Goal: Find specific page/section: Find specific page/section

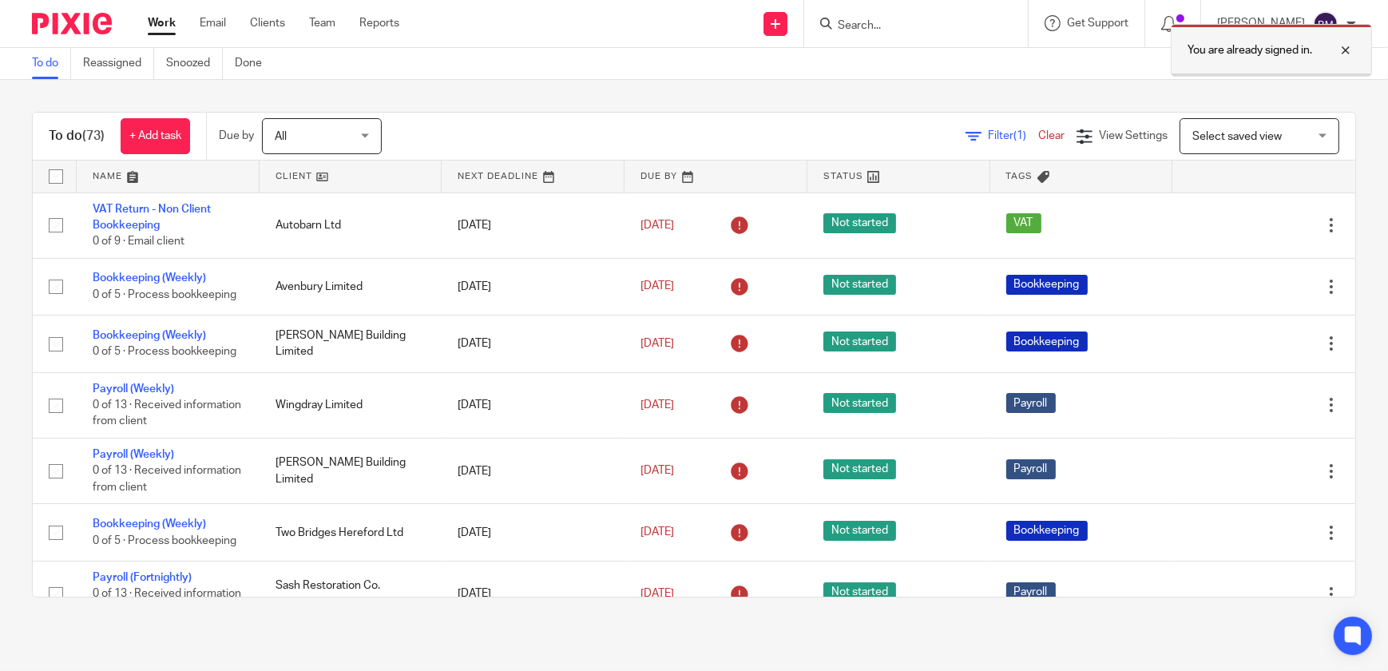
click at [1343, 47] on div at bounding box center [1333, 50] width 43 height 19
click at [880, 25] on input "Search" at bounding box center [908, 26] width 144 height 14
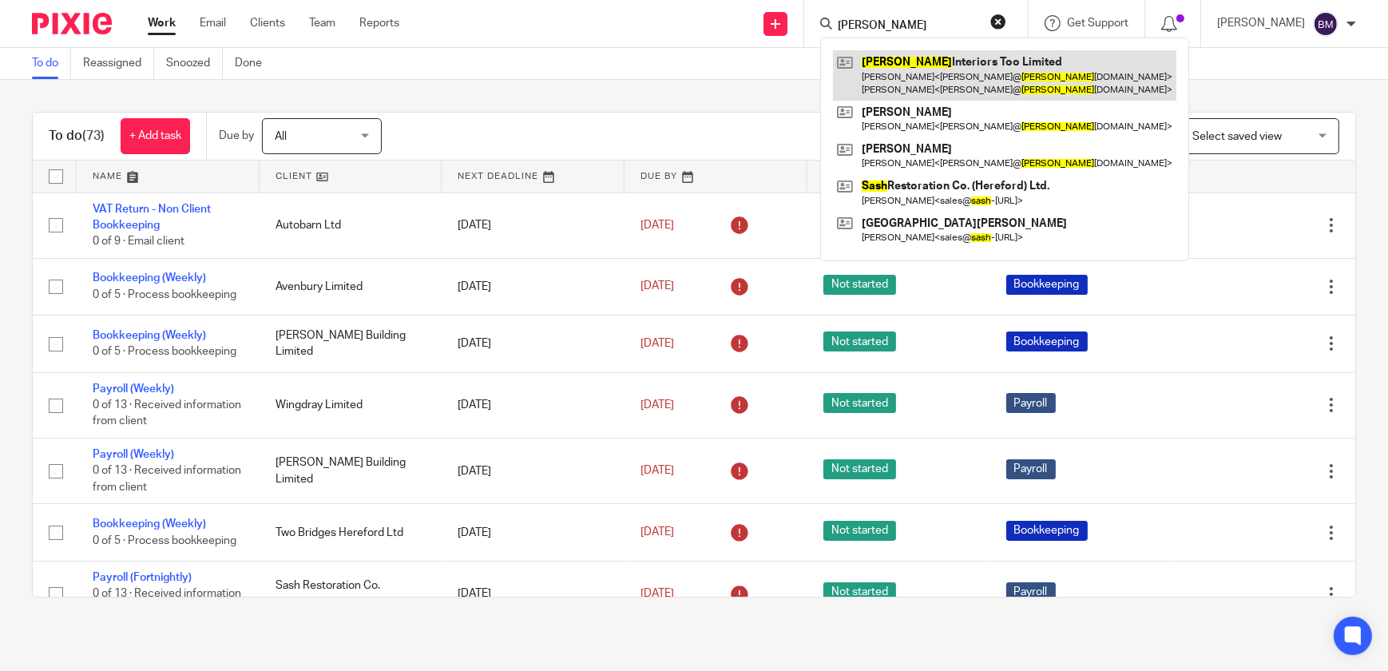
type input "sasha"
click at [1006, 81] on link at bounding box center [1004, 75] width 343 height 50
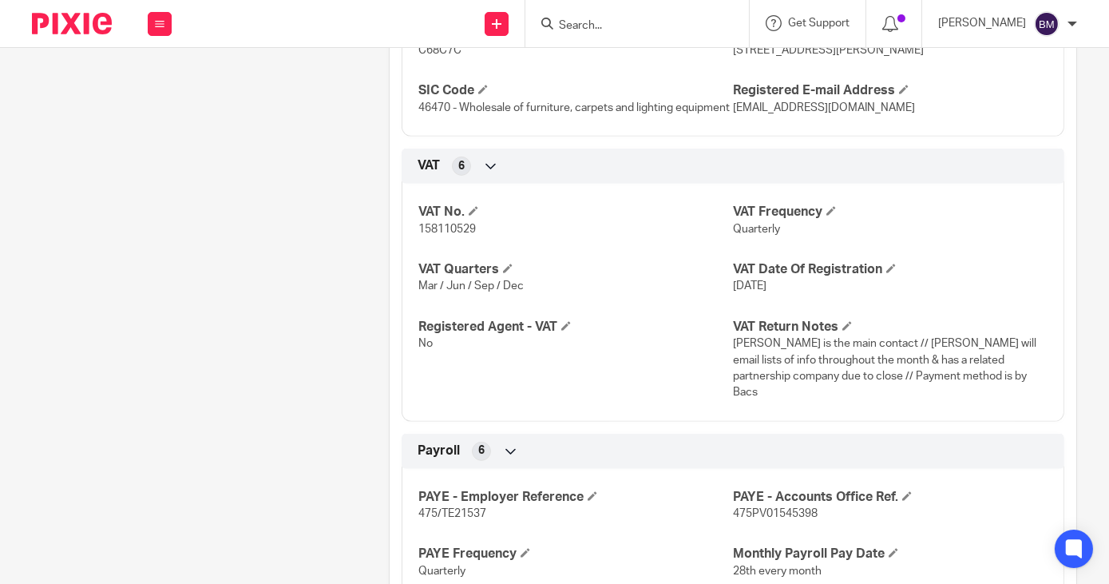
scroll to position [1441, 0]
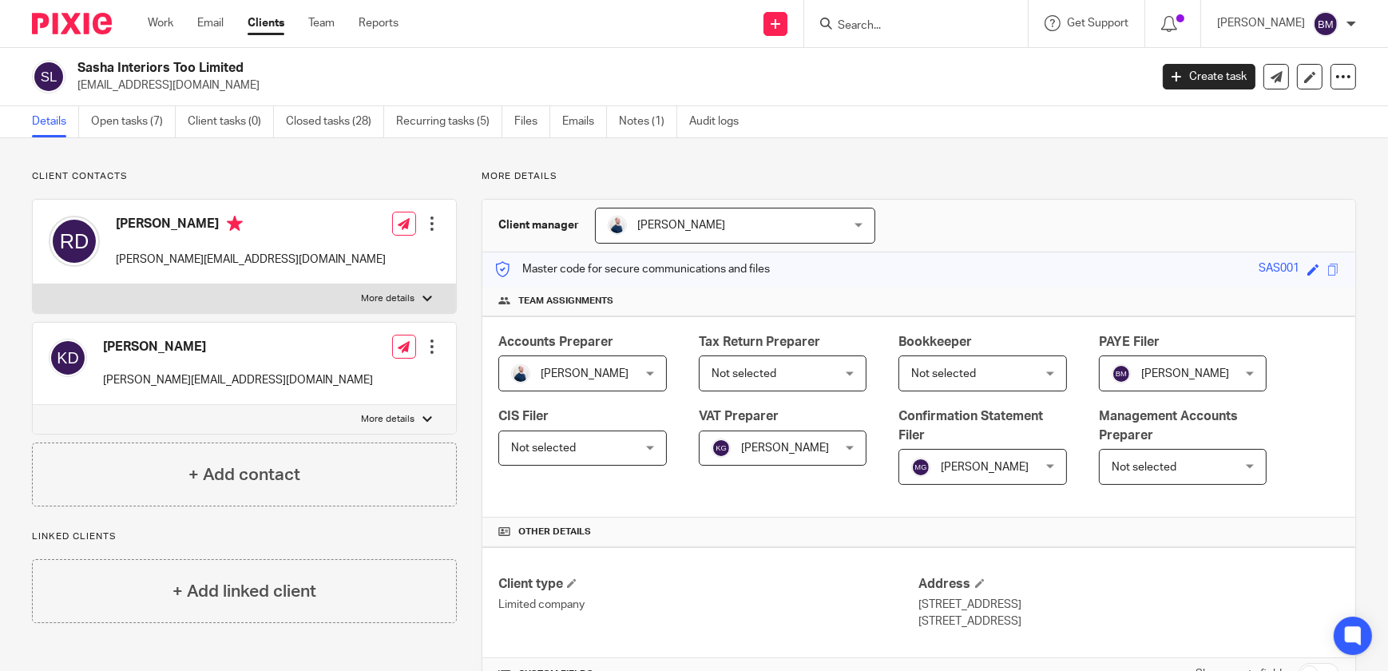
click at [882, 27] on input "Search" at bounding box center [908, 26] width 144 height 14
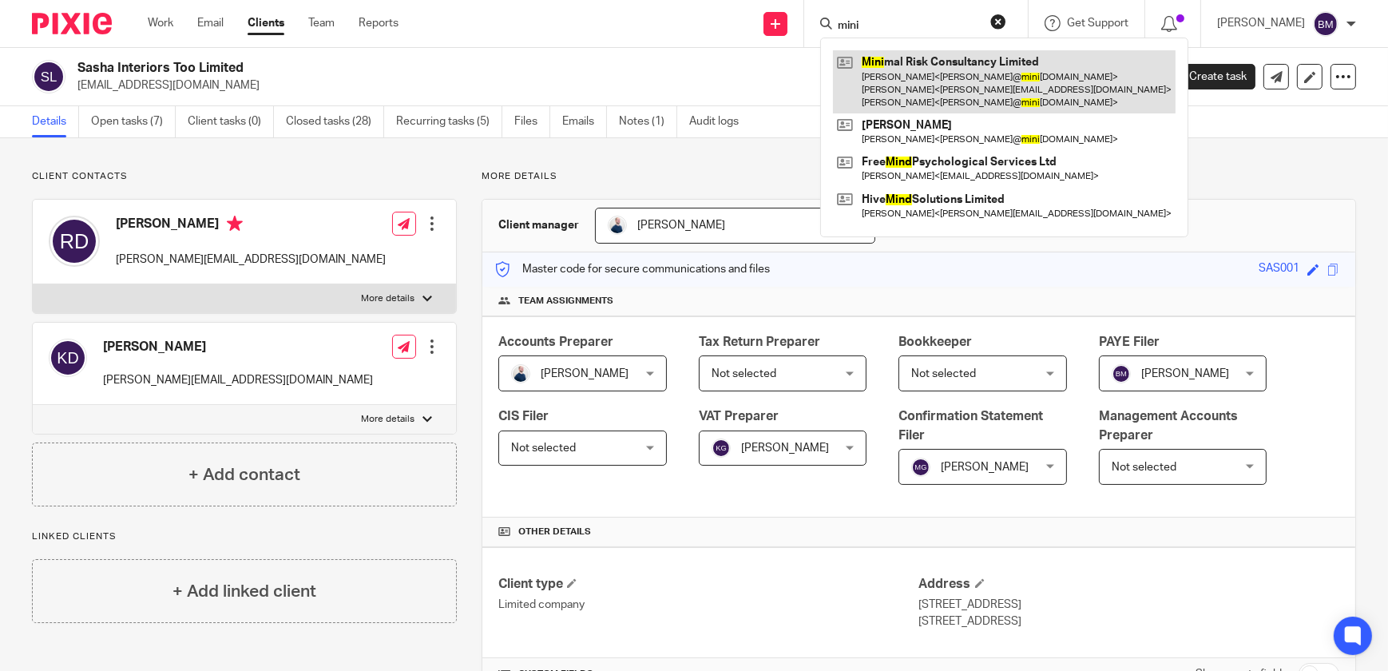
type input "mini"
click at [925, 69] on link at bounding box center [1004, 81] width 343 height 63
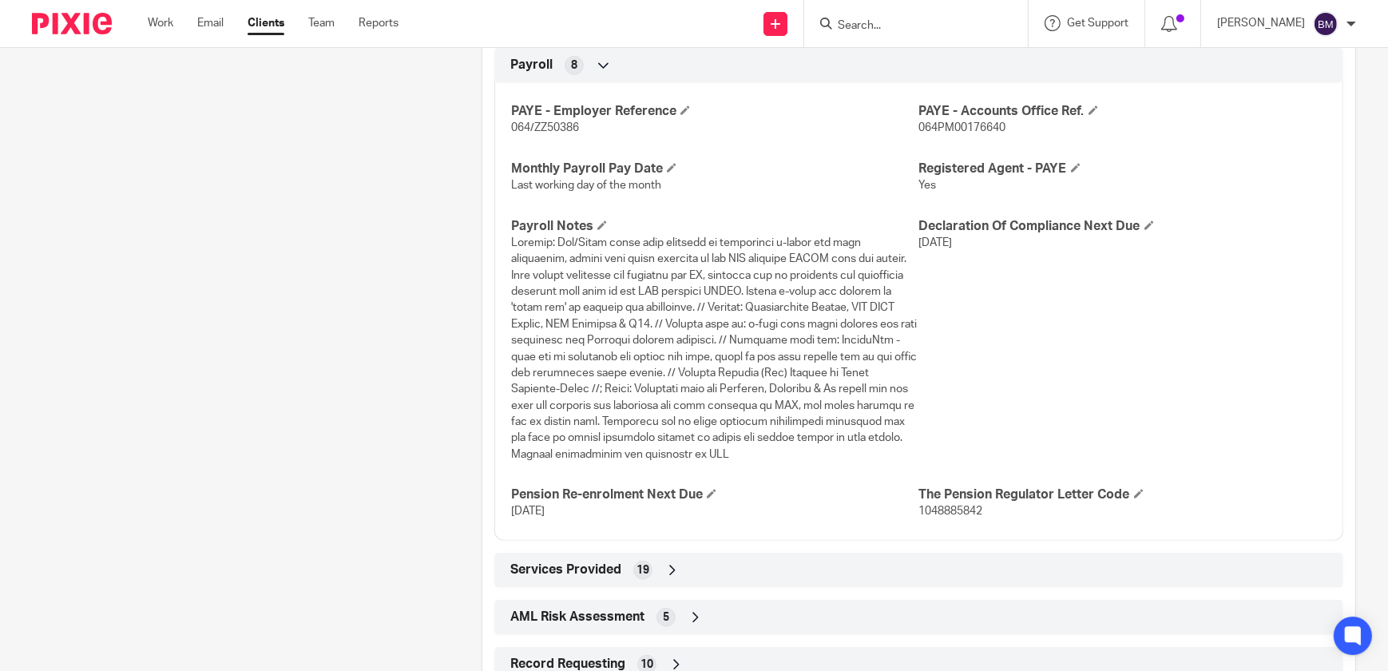
scroll to position [1669, 0]
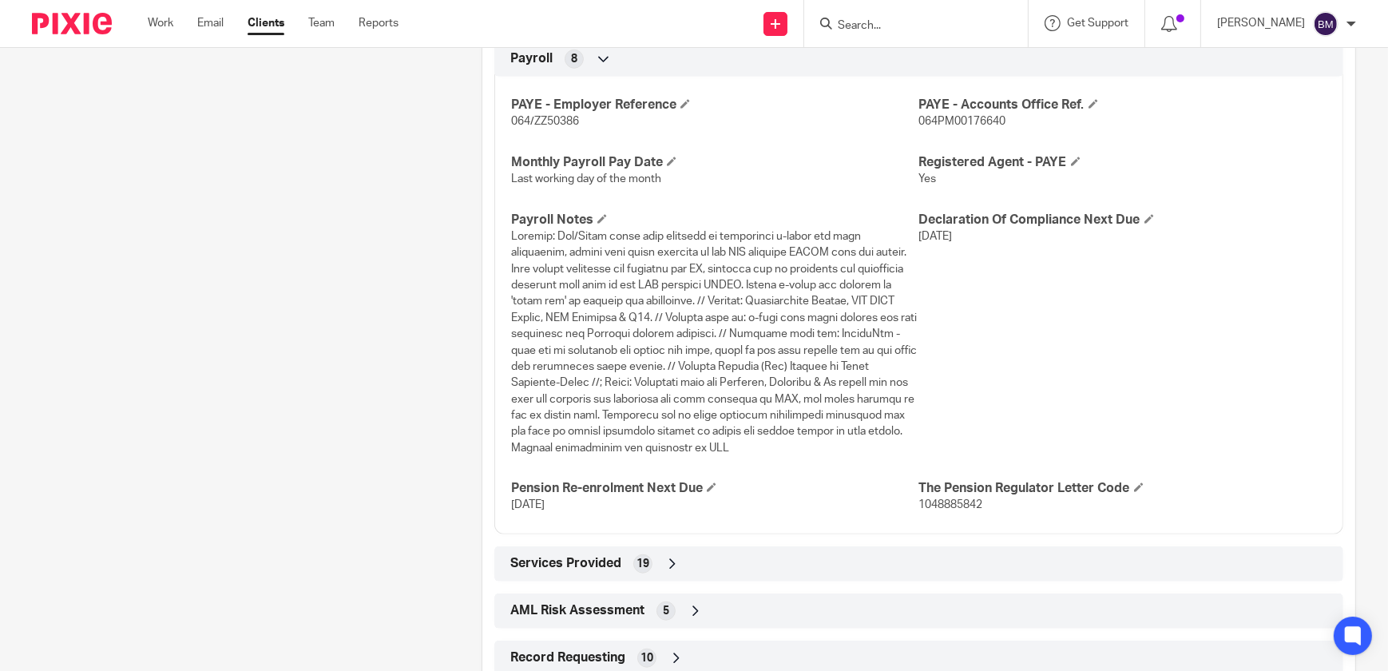
click at [882, 29] on input "Search" at bounding box center [908, 26] width 144 height 14
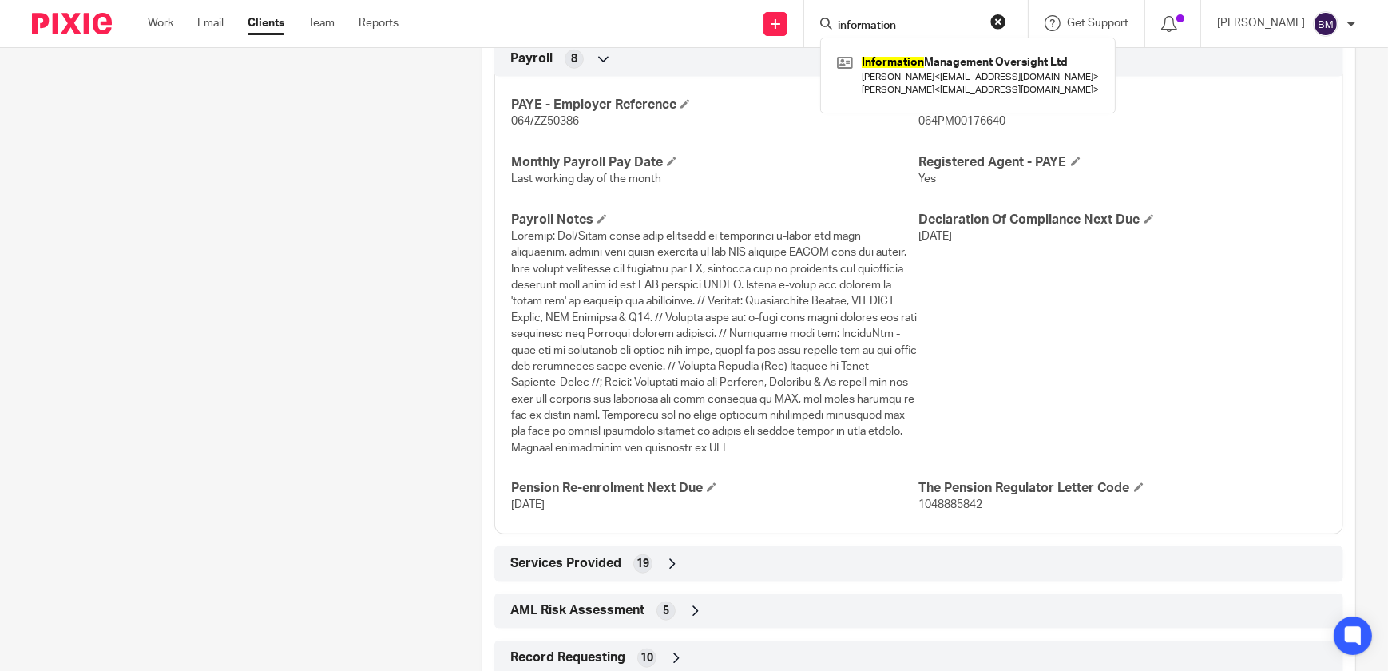
type input "information"
